Goal: Information Seeking & Learning: Learn about a topic

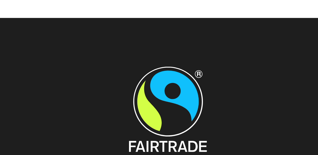
scroll to position [1050, 0]
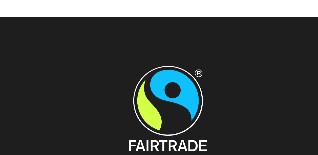
drag, startPoint x: 198, startPoint y: 73, endPoint x: 165, endPoint y: 76, distance: 32.8
click at [165, 81] on div "Media Centre Reports Contact Fairtrade Australia and New Zealand’s office is on…" at bounding box center [161, 120] width 289 height 78
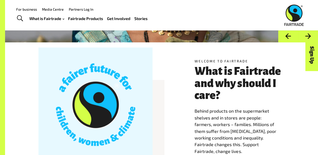
scroll to position [0, 0]
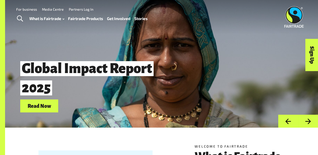
click at [137, 71] on span "Global Impact Report 2025" at bounding box center [86, 78] width 133 height 34
click at [44, 106] on link "Read Now" at bounding box center [39, 105] width 38 height 13
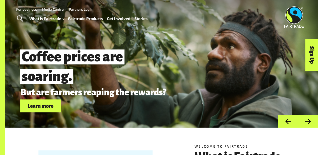
click at [39, 110] on link "Learn more" at bounding box center [40, 105] width 40 height 13
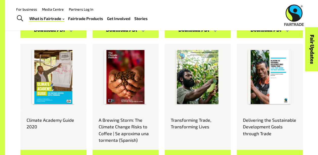
scroll to position [494, 0]
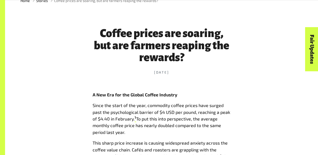
scroll to position [178, 0]
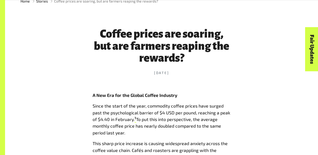
click at [113, 38] on h1 "Coffee prices are soaring, but are farmers reaping the rewards?" at bounding box center [162, 46] width 138 height 36
click at [122, 38] on h1 "Coffee prices are soaring, but are farmers reaping the rewards?" at bounding box center [162, 46] width 138 height 36
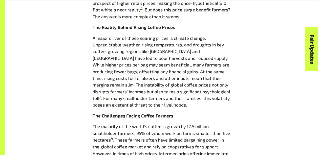
scroll to position [467, 0]
